Goal: Transaction & Acquisition: Purchase product/service

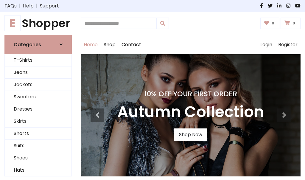
click at [153, 90] on h4 "10% Off Your First Order" at bounding box center [190, 94] width 147 height 8
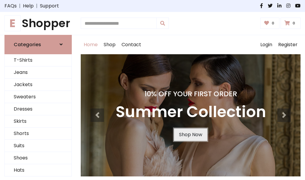
click at [191, 134] on link "Shop Now" at bounding box center [190, 135] width 33 height 13
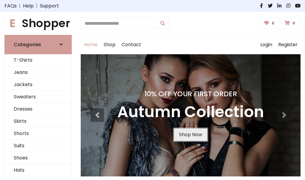
click at [191, 134] on link "Shop Now" at bounding box center [190, 135] width 33 height 13
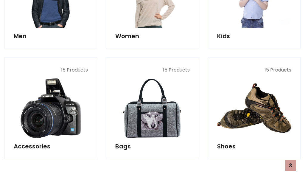
scroll to position [595, 0]
